Goal: Task Accomplishment & Management: Use online tool/utility

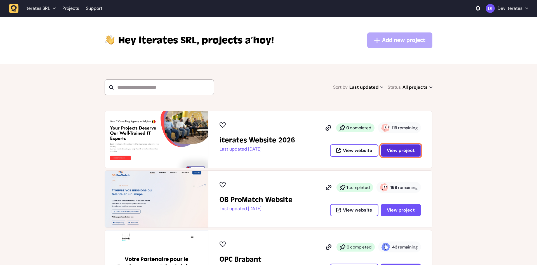
click at [413, 149] on span "View project" at bounding box center [401, 150] width 28 height 4
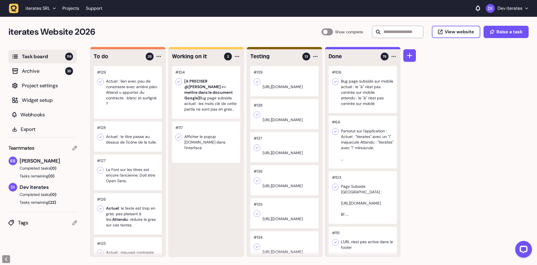
click at [134, 137] on div at bounding box center [128, 136] width 68 height 30
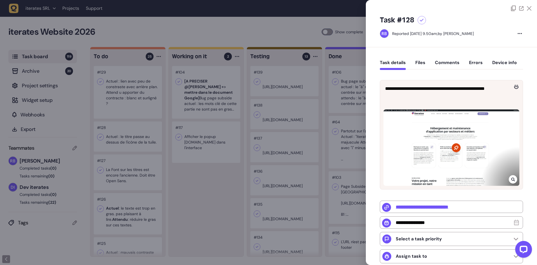
click at [230, 189] on div at bounding box center [268, 132] width 537 height 265
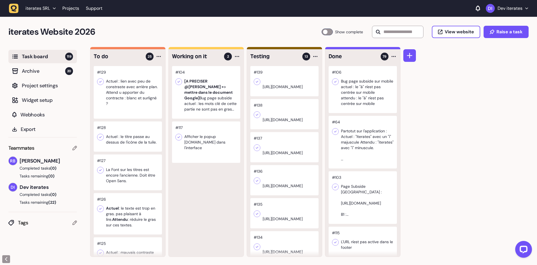
click at [128, 173] on div at bounding box center [128, 172] width 68 height 36
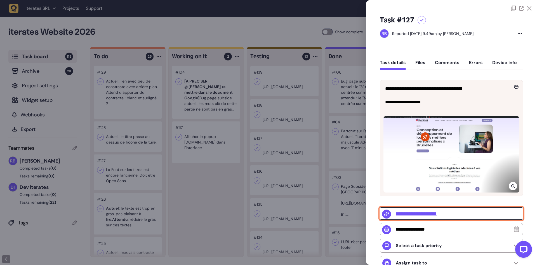
click at [441, 214] on input "**********" at bounding box center [451, 213] width 143 height 12
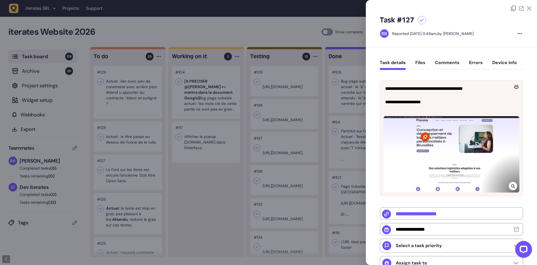
click at [206, 198] on div at bounding box center [268, 132] width 537 height 265
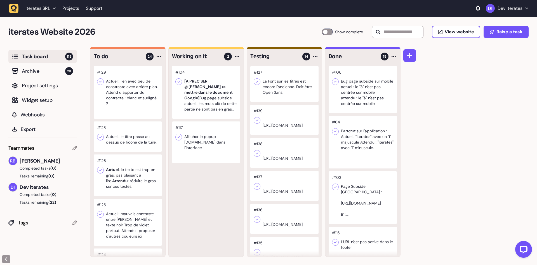
click at [126, 178] on div at bounding box center [128, 174] width 68 height 41
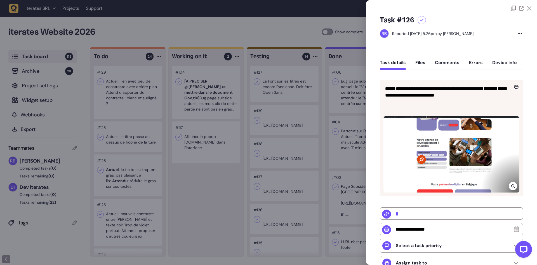
click at [439, 160] on div at bounding box center [452, 154] width 136 height 76
click at [515, 188] on div at bounding box center [513, 186] width 8 height 8
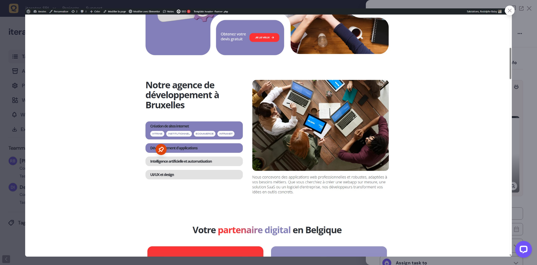
click at [508, 10] on div at bounding box center [510, 11] width 10 height 10
